Goal: Check status: Check status

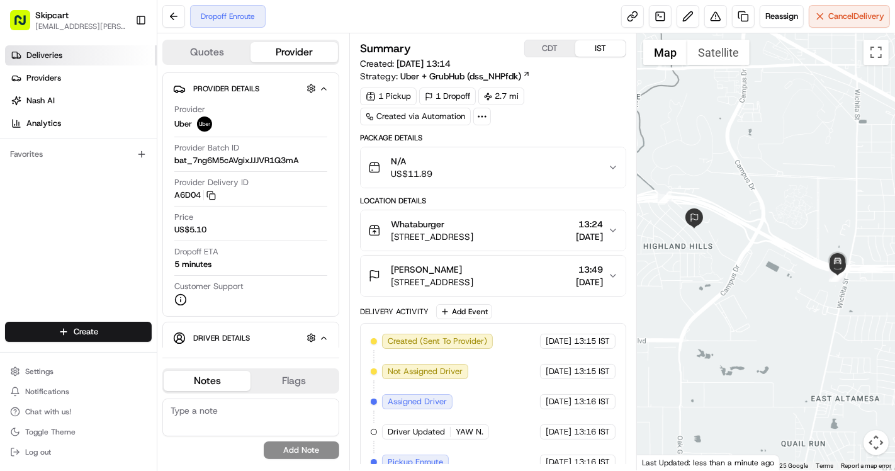
click at [61, 55] on span "Deliveries" at bounding box center [44, 55] width 36 height 11
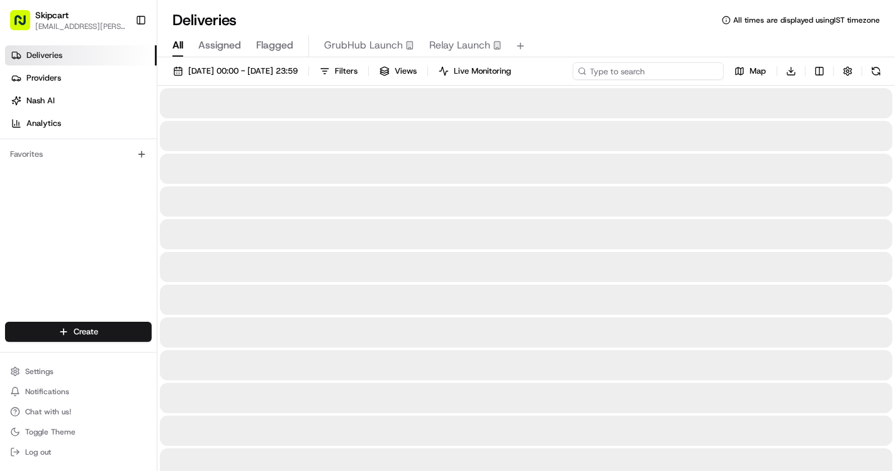
click at [634, 70] on input at bounding box center [648, 71] width 151 height 18
paste input "job_3tSKTcDZSLk8GZSKvtZEid"
type input "job_3tSKTcDZSLk8GZSKvtZEid"
